Goal: Task Accomplishment & Management: Manage account settings

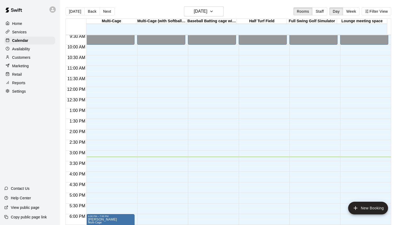
scroll to position [233, 0]
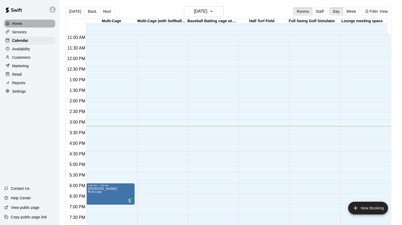
click at [18, 24] on p "Home" at bounding box center [17, 23] width 10 height 5
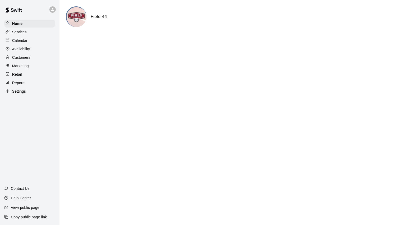
click at [21, 42] on p "Calendar" at bounding box center [19, 40] width 15 height 5
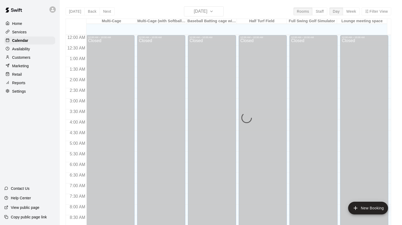
scroll to position [296, 0]
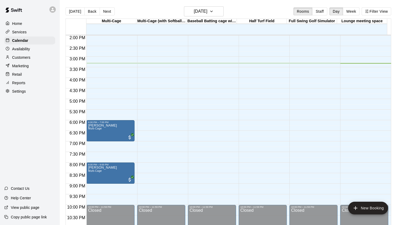
click at [27, 50] on p "Availability" at bounding box center [21, 48] width 18 height 5
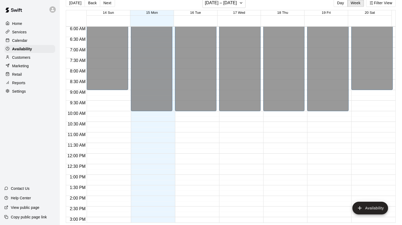
scroll to position [74, 0]
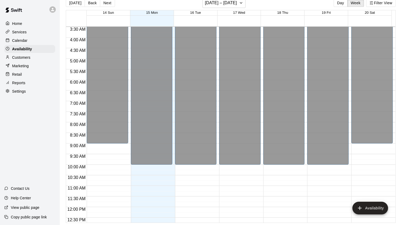
click at [28, 50] on p "Availability" at bounding box center [22, 48] width 20 height 5
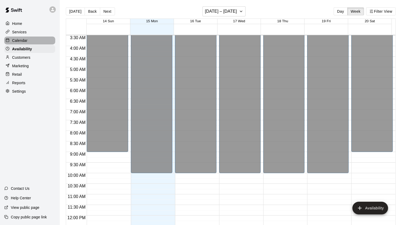
click at [21, 41] on p "Calendar" at bounding box center [19, 40] width 15 height 5
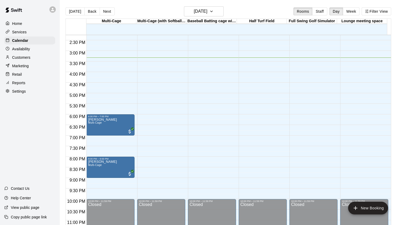
scroll to position [312, 0]
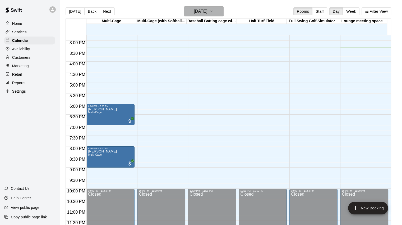
click at [214, 10] on icon "button" at bounding box center [212, 11] width 4 height 6
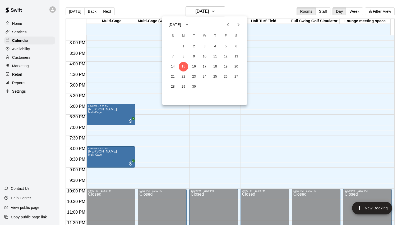
click at [239, 24] on icon "Next month" at bounding box center [239, 24] width 6 height 6
click at [240, 24] on icon "Next month" at bounding box center [239, 24] width 6 height 6
click at [183, 77] on button "17" at bounding box center [184, 77] width 10 height 10
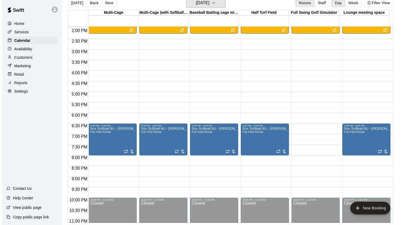
scroll to position [286, 0]
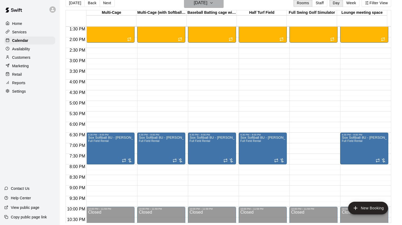
click at [223, 4] on button "[DATE]" at bounding box center [204, 3] width 40 height 10
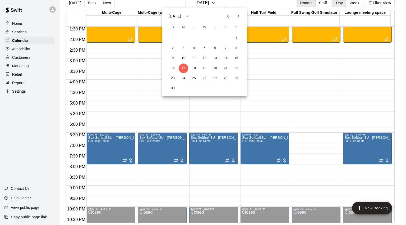
click at [274, 68] on div at bounding box center [203, 112] width 406 height 225
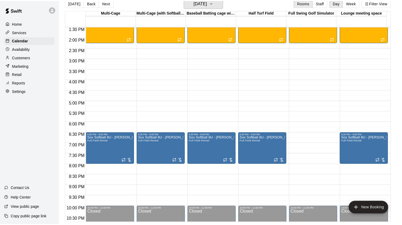
scroll to position [6, 0]
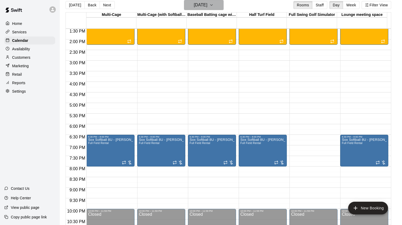
click at [214, 4] on icon "button" at bounding box center [212, 5] width 4 height 6
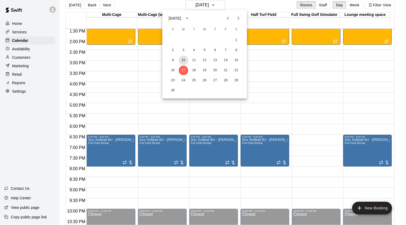
click at [184, 61] on button "10" at bounding box center [184, 61] width 10 height 10
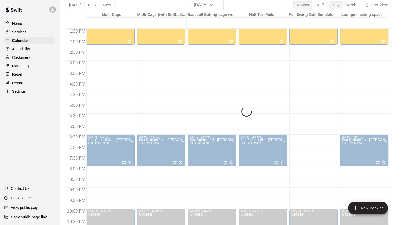
click at [17, 22] on p "Home" at bounding box center [17, 23] width 10 height 5
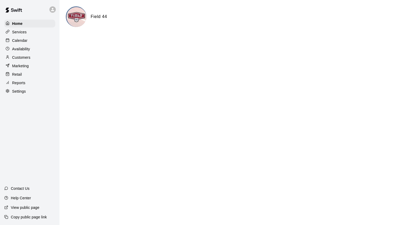
click at [21, 34] on p "Services" at bounding box center [19, 31] width 15 height 5
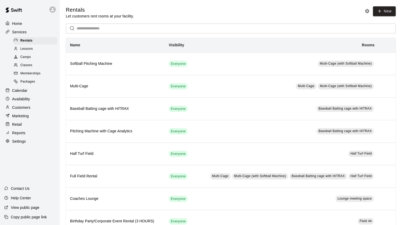
click at [26, 59] on span "Camps" at bounding box center [25, 57] width 11 height 5
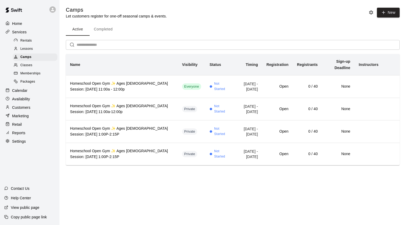
click at [20, 68] on div at bounding box center [17, 65] width 7 height 5
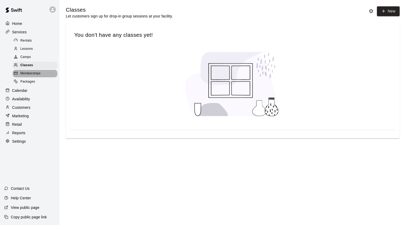
click at [30, 76] on span "Memberships" at bounding box center [30, 73] width 20 height 5
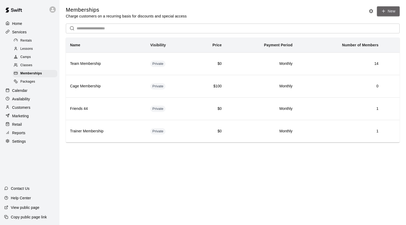
click at [392, 10] on link "New" at bounding box center [388, 11] width 23 height 10
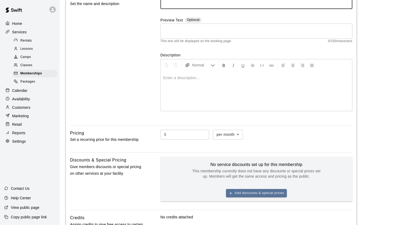
scroll to position [79, 0]
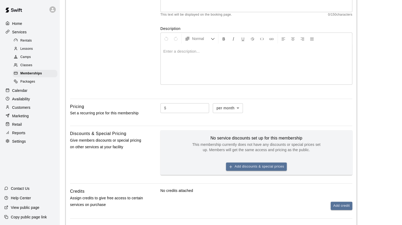
click at [184, 109] on input "text" at bounding box center [189, 108] width 41 height 10
click at [271, 96] on div "Basics Set the name and description Name ​ Preview Text Optional * ​ This text …" at bounding box center [211, 105] width 291 height 285
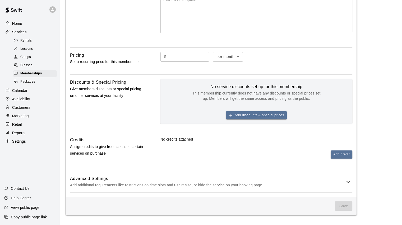
scroll to position [25, 0]
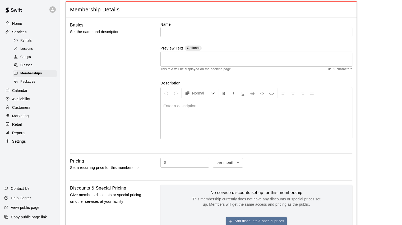
click at [24, 60] on span "Camps" at bounding box center [25, 57] width 11 height 5
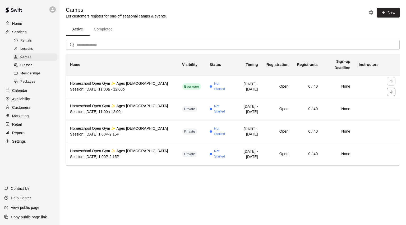
click at [151, 93] on th "Homeschool Open Gym ✨ Ages [DEMOGRAPHIC_DATA] Session: [DATE] 11:00a - 12:00p" at bounding box center [122, 86] width 112 height 22
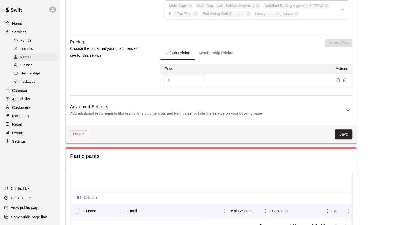
scroll to position [552, 0]
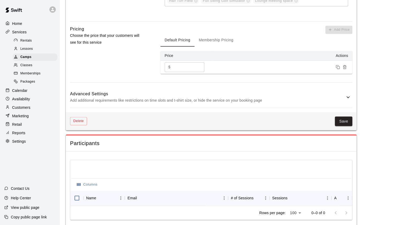
click at [345, 97] on icon at bounding box center [348, 97] width 6 height 6
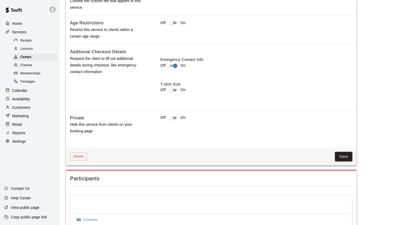
scroll to position [711, 0]
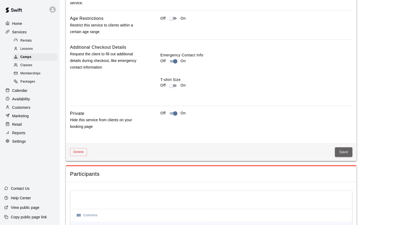
click at [342, 151] on button "Save" at bounding box center [343, 152] width 17 height 10
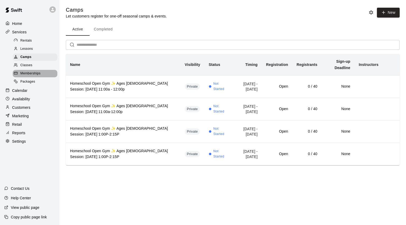
click at [32, 73] on div "Memberships" at bounding box center [35, 73] width 45 height 7
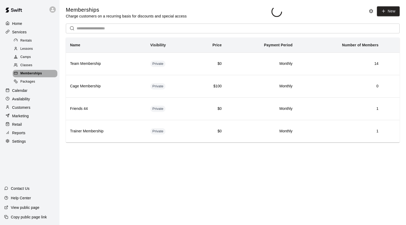
click at [33, 76] on span "Memberships" at bounding box center [31, 73] width 22 height 5
click at [34, 76] on span "Memberships" at bounding box center [31, 73] width 22 height 5
click at [384, 14] on link "New" at bounding box center [388, 11] width 23 height 10
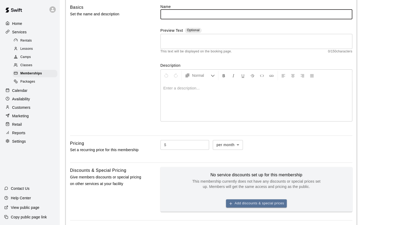
scroll to position [131, 0]
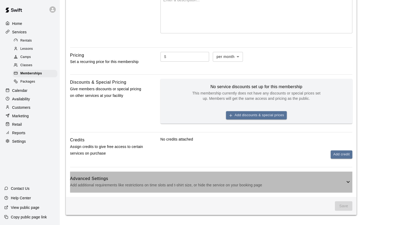
click at [349, 181] on icon at bounding box center [348, 182] width 6 height 6
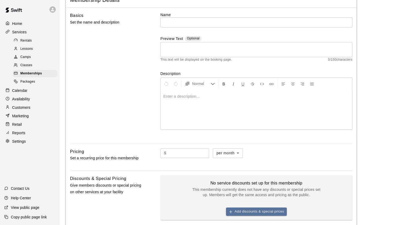
scroll to position [22, 0]
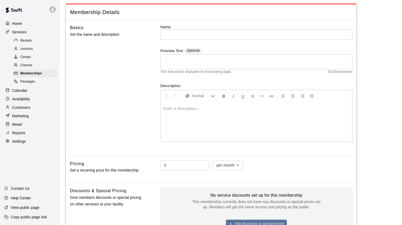
click at [13, 24] on p "Home" at bounding box center [17, 23] width 10 height 5
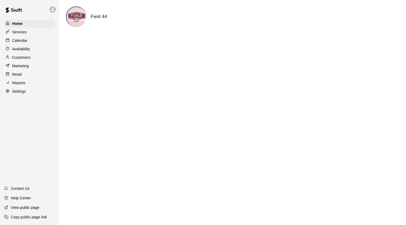
click at [21, 32] on p "Services" at bounding box center [19, 31] width 15 height 5
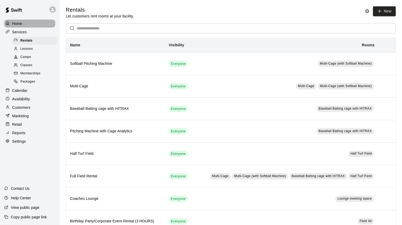
click at [18, 25] on p "Home" at bounding box center [17, 23] width 10 height 5
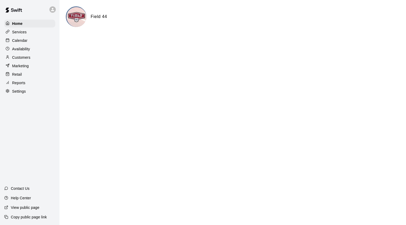
click at [18, 93] on p "Settings" at bounding box center [19, 91] width 14 height 5
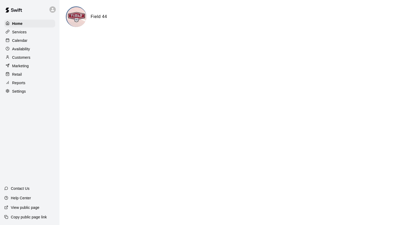
select select "**"
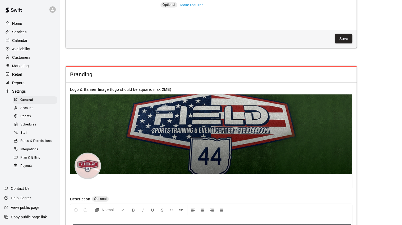
scroll to position [1153, 0]
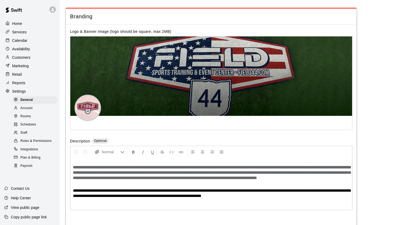
click at [32, 117] on link "Rooms" at bounding box center [36, 116] width 47 height 8
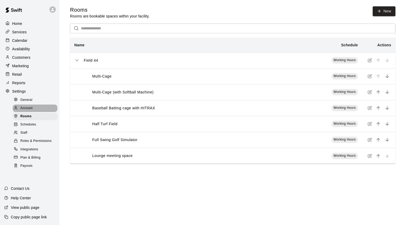
click at [32, 111] on span "Account" at bounding box center [26, 108] width 12 height 5
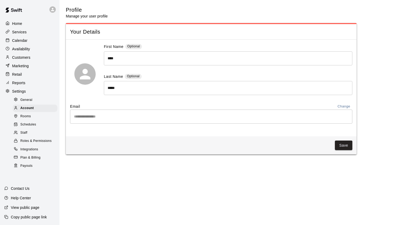
click at [29, 119] on span "Rooms" at bounding box center [25, 116] width 11 height 5
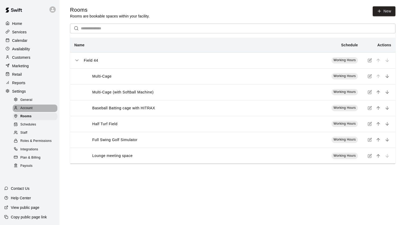
click at [26, 110] on span "Account" at bounding box center [26, 108] width 12 height 5
